Goal: Information Seeking & Learning: Learn about a topic

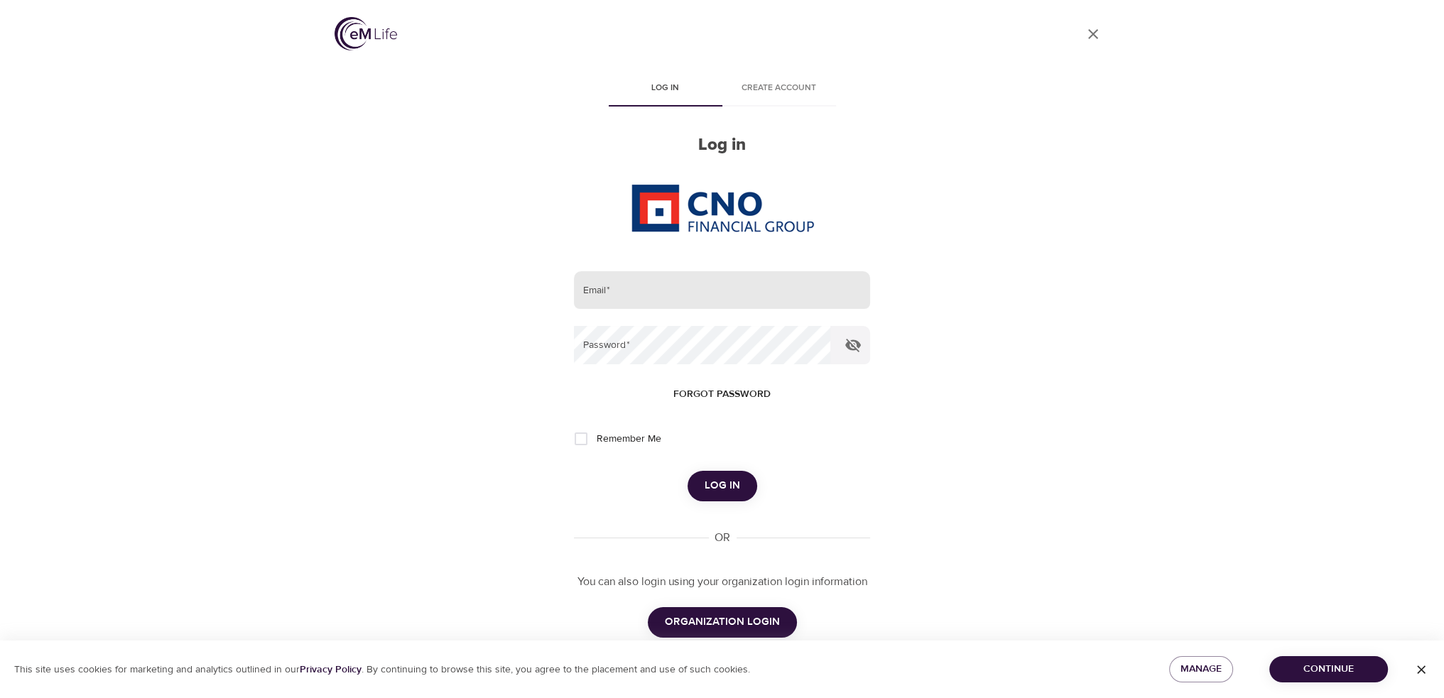
click at [636, 280] on input "email" at bounding box center [721, 290] width 295 height 38
type input "[PERSON_NAME][EMAIL_ADDRESS][PERSON_NAME][DOMAIN_NAME]"
click at [687, 471] on button "Log in" at bounding box center [722, 486] width 70 height 30
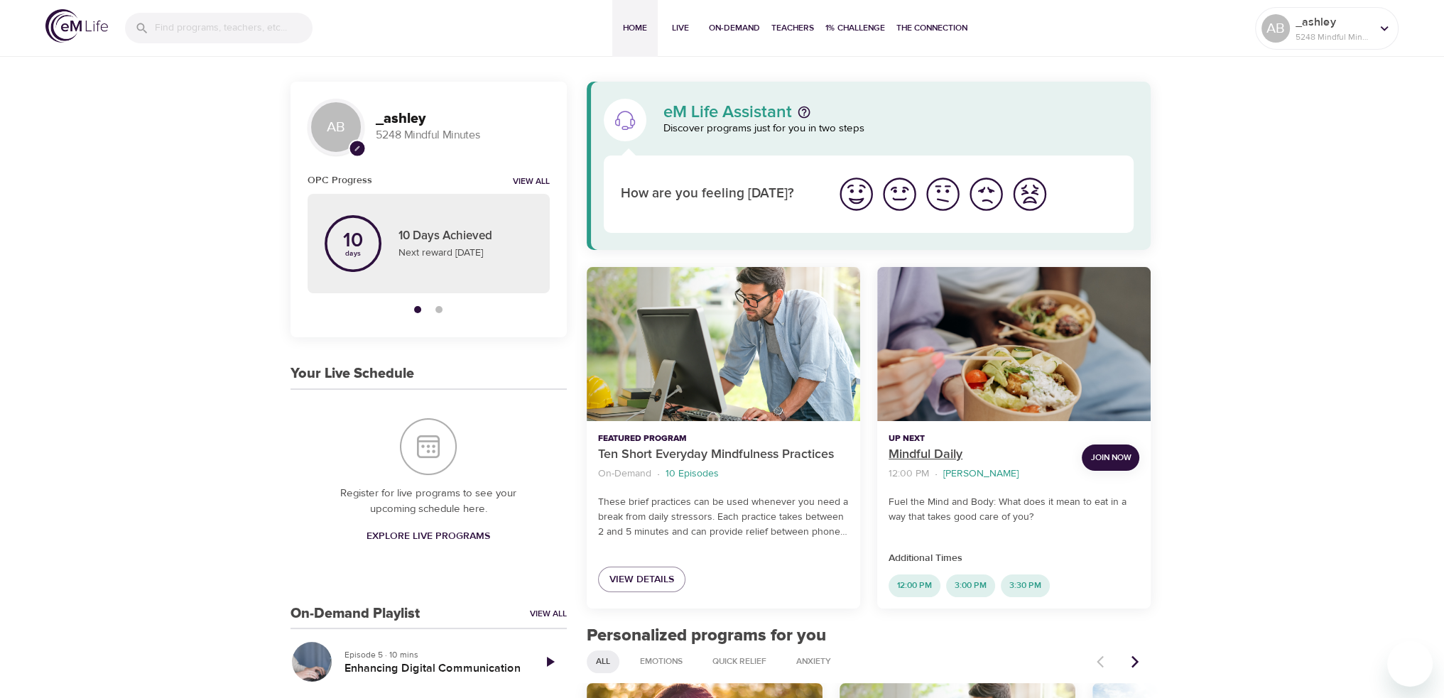
click at [918, 454] on p "Mindful Daily" at bounding box center [979, 454] width 182 height 19
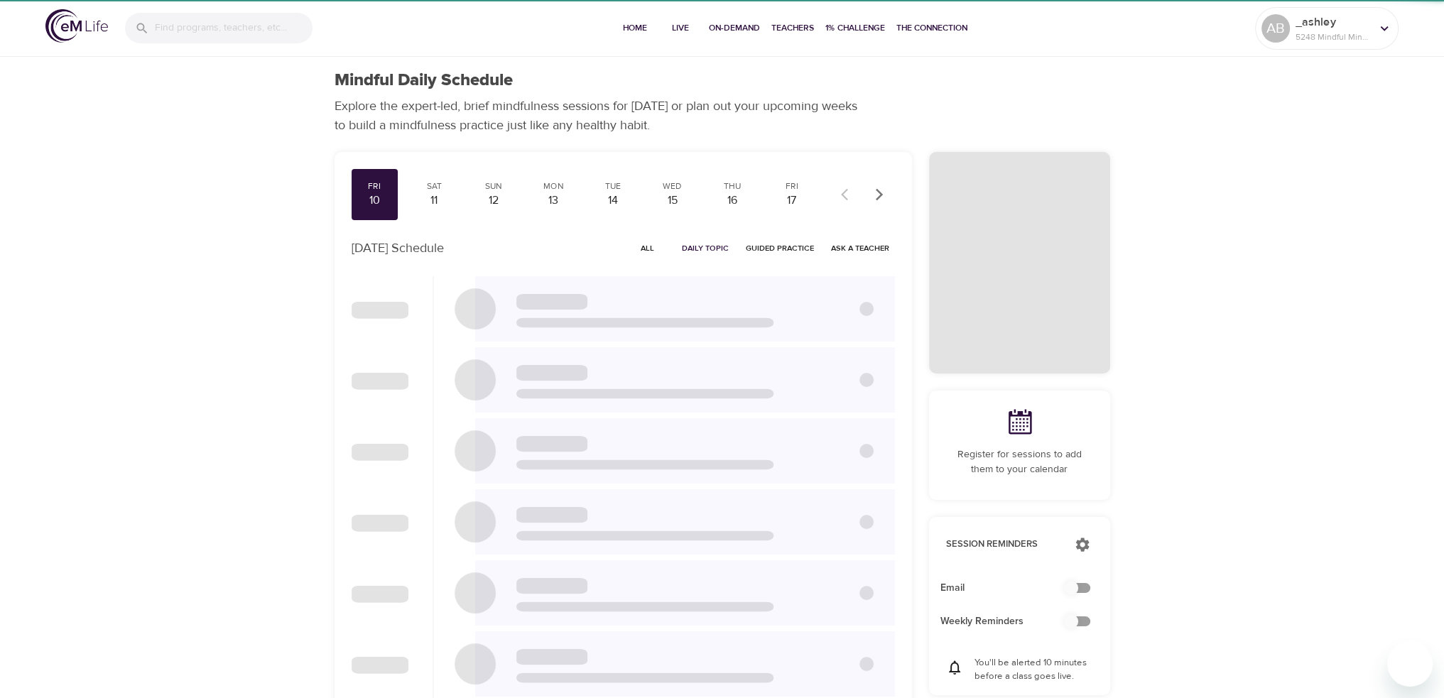
checkbox input "true"
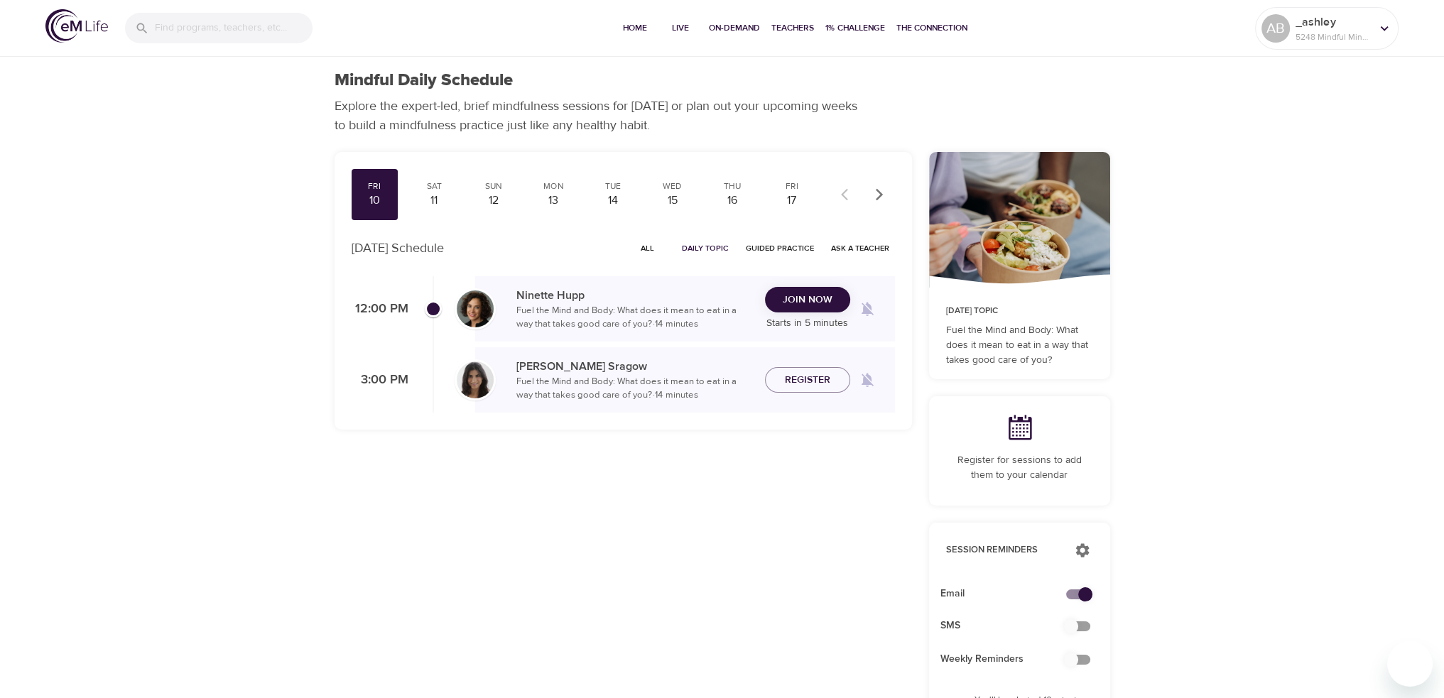
click at [655, 249] on span "All" at bounding box center [648, 247] width 34 height 13
